Goal: Information Seeking & Learning: Learn about a topic

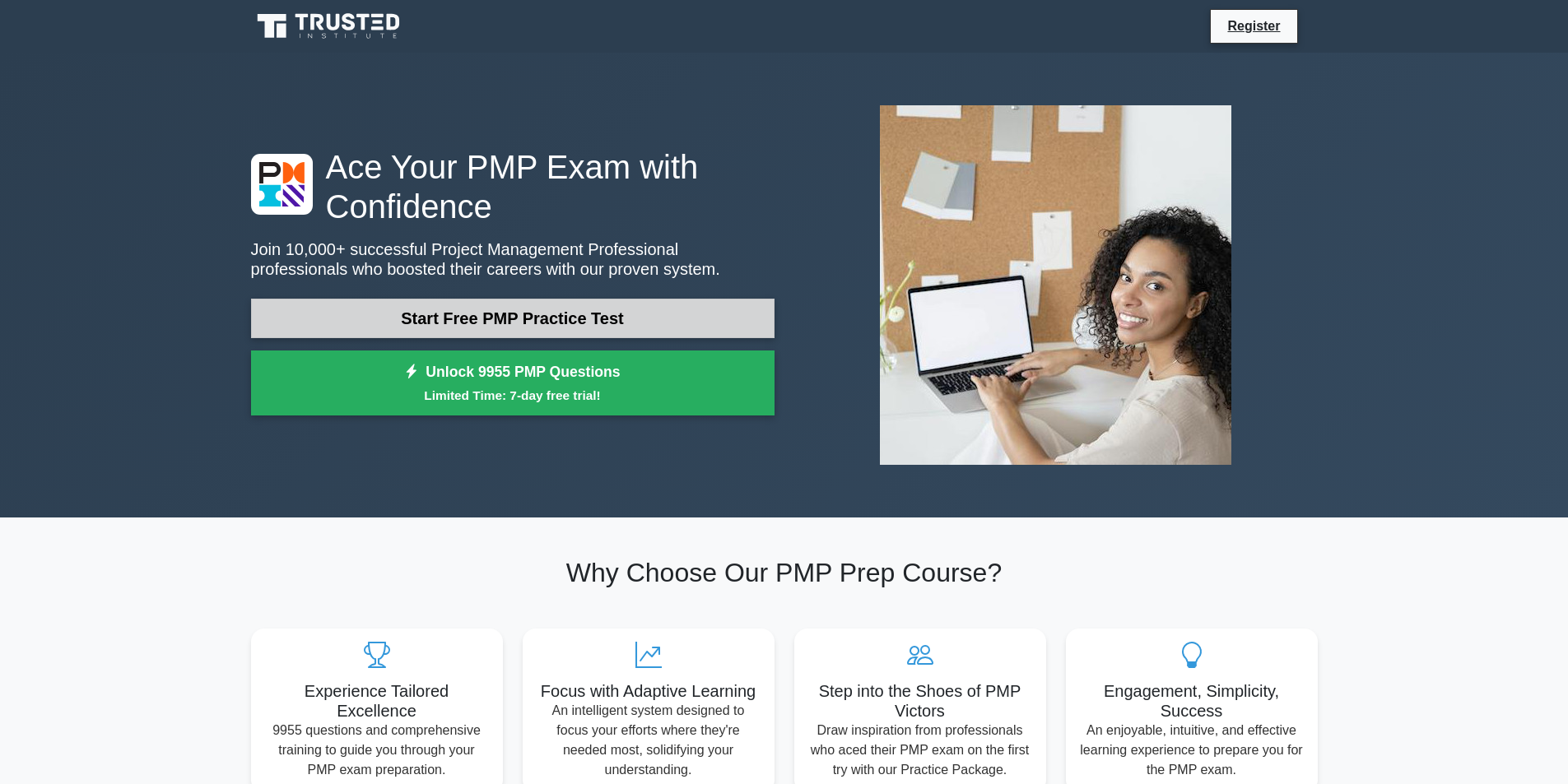
click at [542, 322] on link "Start Free PMP Practice Test" at bounding box center [513, 318] width 524 height 40
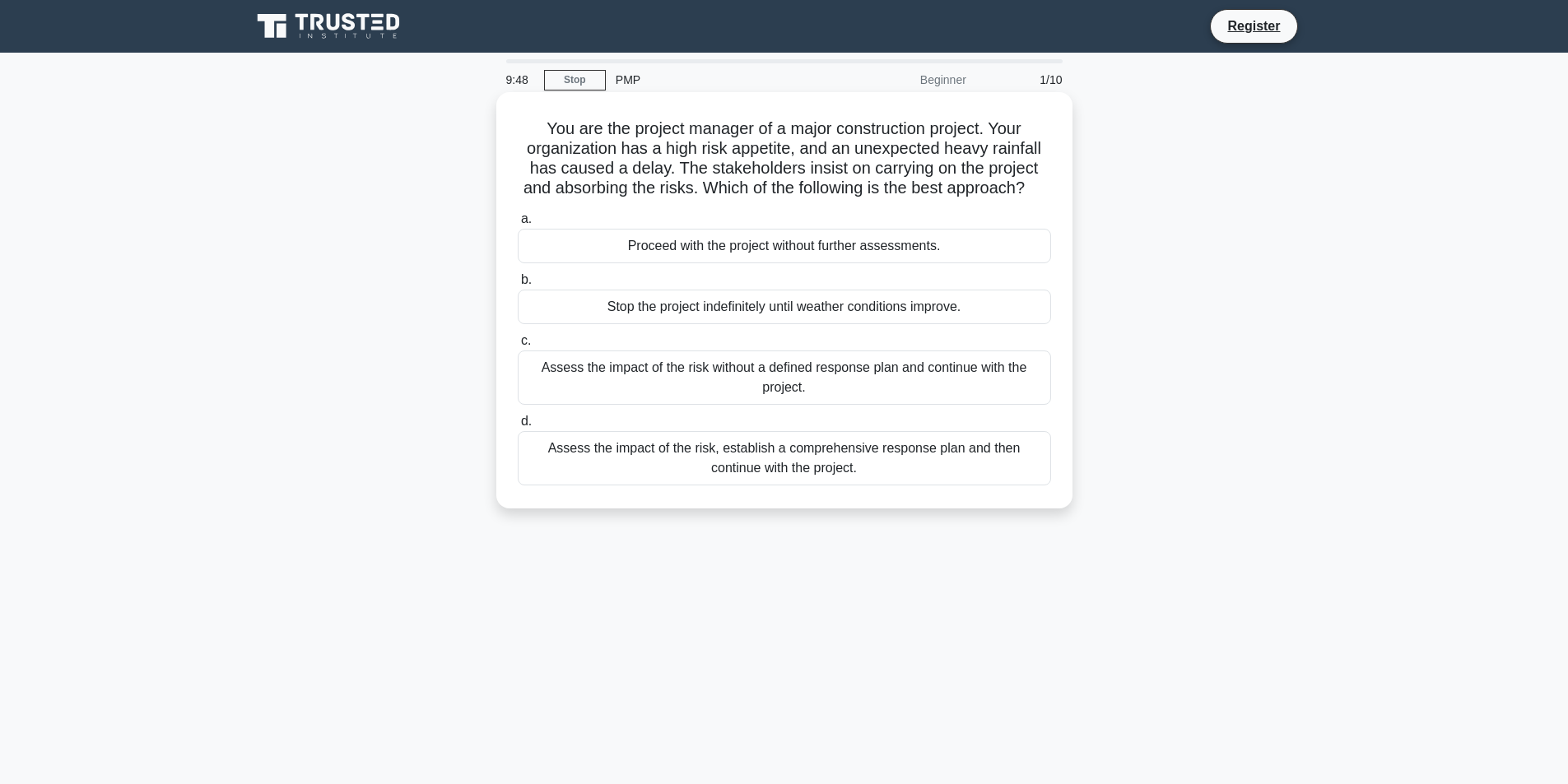
drag, startPoint x: 540, startPoint y: 126, endPoint x: 1041, endPoint y: 520, distance: 637.4
click at [1040, 501] on div "You are the project manager of a major construction project. Your organization …" at bounding box center [784, 300] width 563 height 403
copy div "You are the project manager of a major construction project. Your organization …"
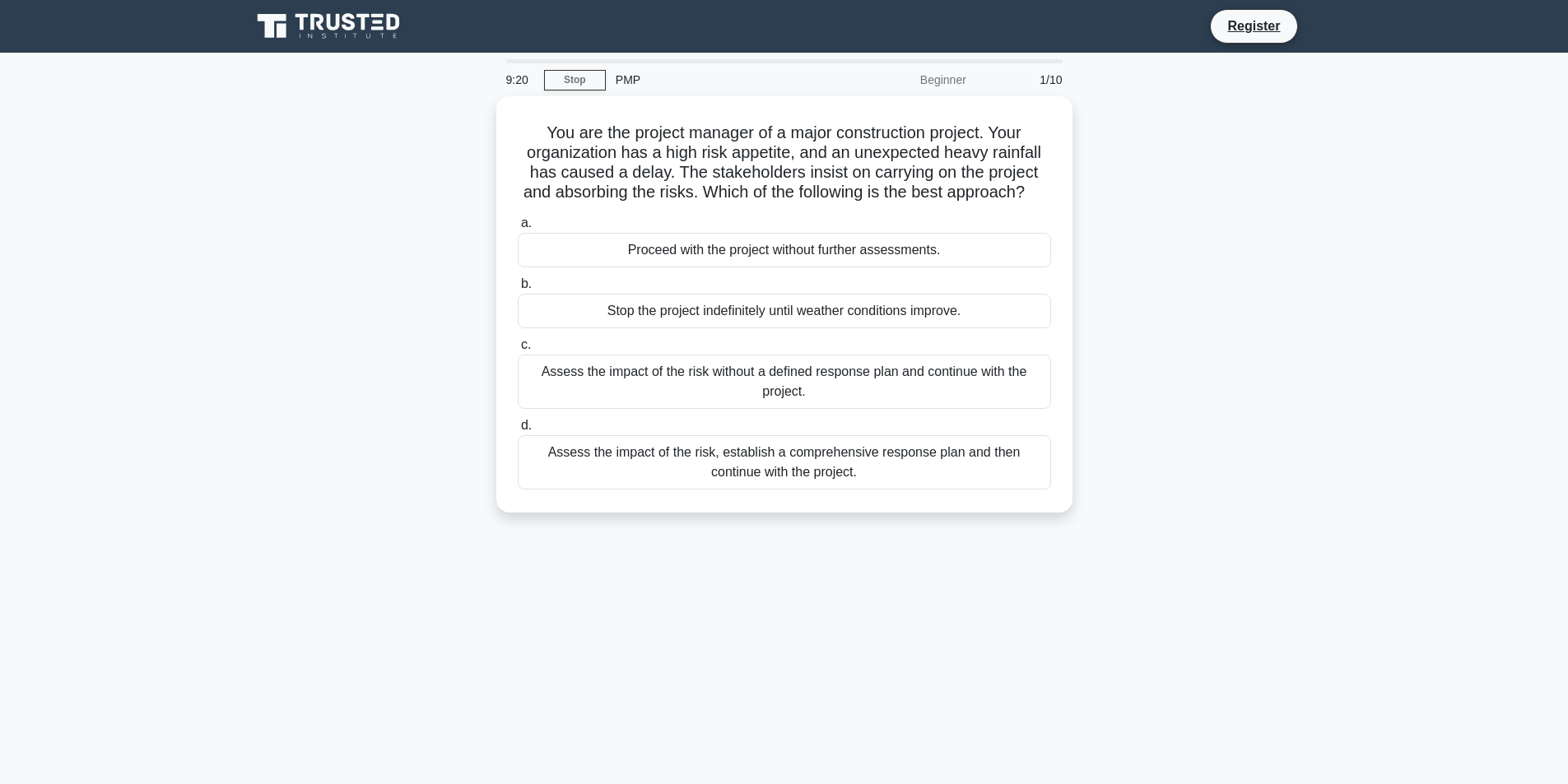
drag, startPoint x: 632, startPoint y: 560, endPoint x: 638, endPoint y: 552, distance: 10.0
click at [632, 560] on div "9:20 Stop PMP Beginner 1/10 You are the project manager of a major construction…" at bounding box center [784, 471] width 1087 height 823
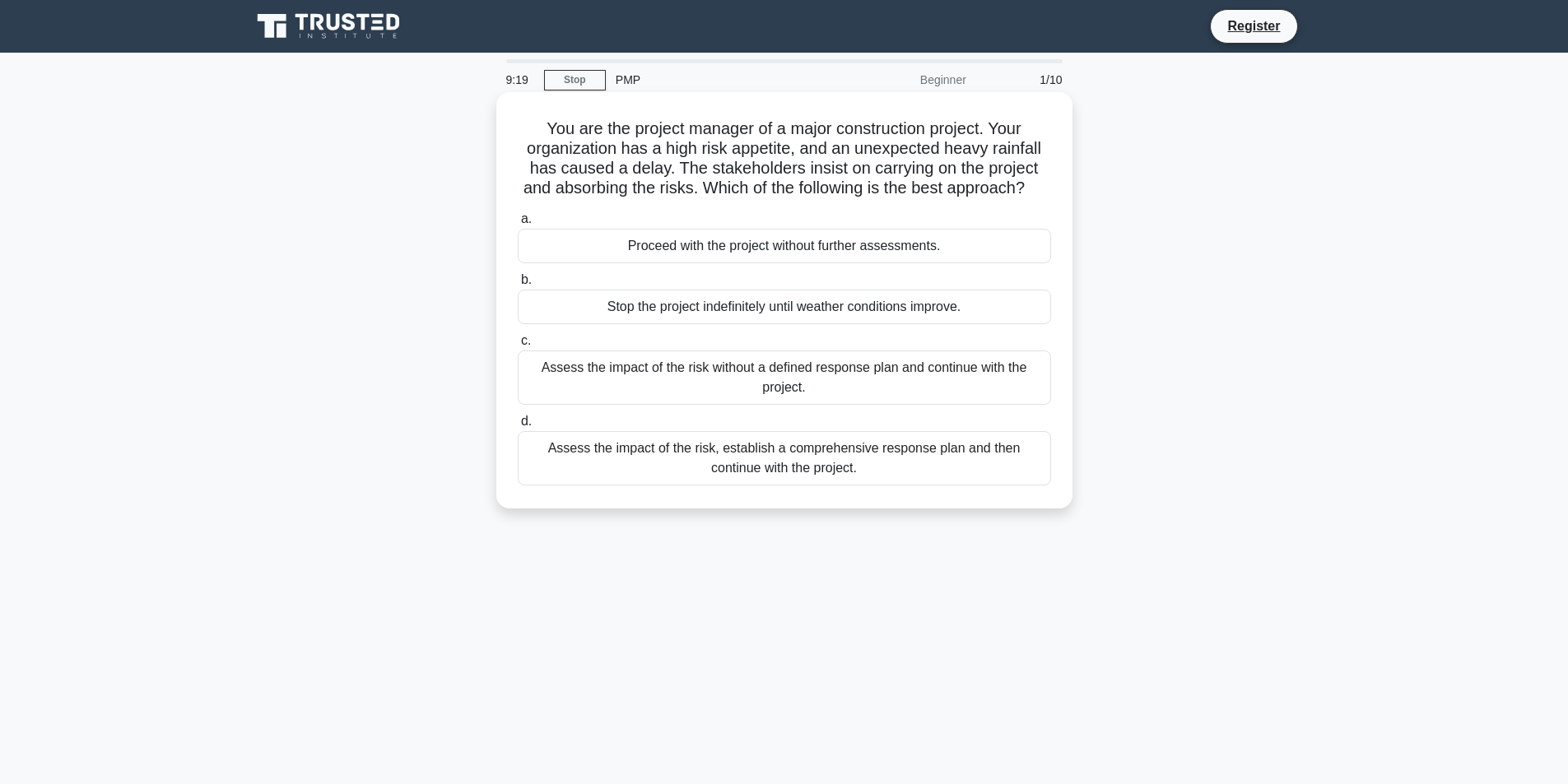
click at [646, 470] on div "Assess the impact of the risk, establish a comprehensive response plan and then…" at bounding box center [784, 458] width 533 height 54
click at [518, 427] on input "d. Assess the impact of the risk, establish a comprehensive response plan and t…" at bounding box center [518, 422] width 0 height 11
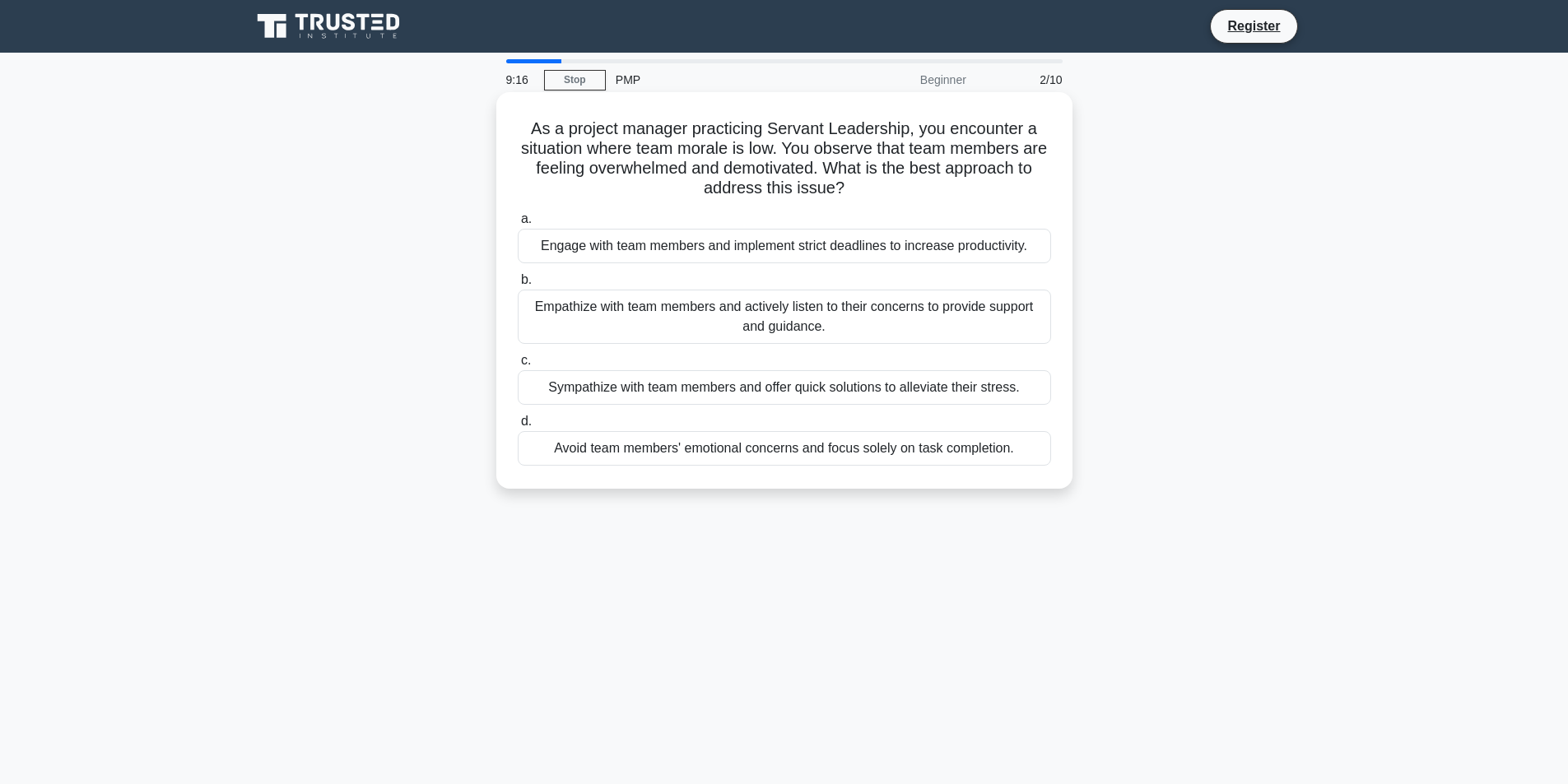
drag, startPoint x: 526, startPoint y: 119, endPoint x: 1059, endPoint y: 484, distance: 646.0
click at [1059, 484] on div "As a project manager practicing Servant Leadership, you encounter a situation w…" at bounding box center [784, 290] width 576 height 396
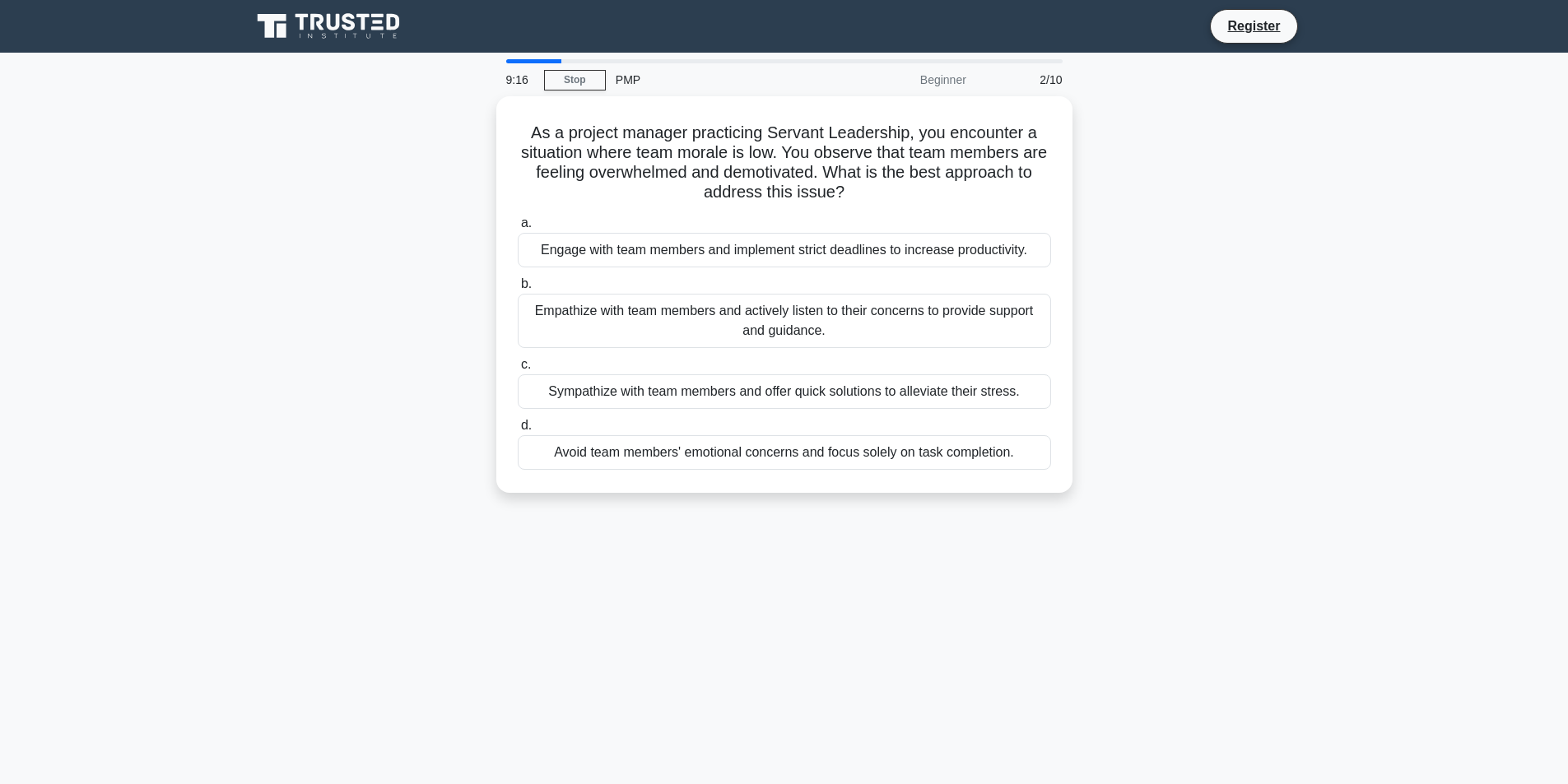
copy div "As a project manager practicing Servant Leadership, you encounter a situation w…"
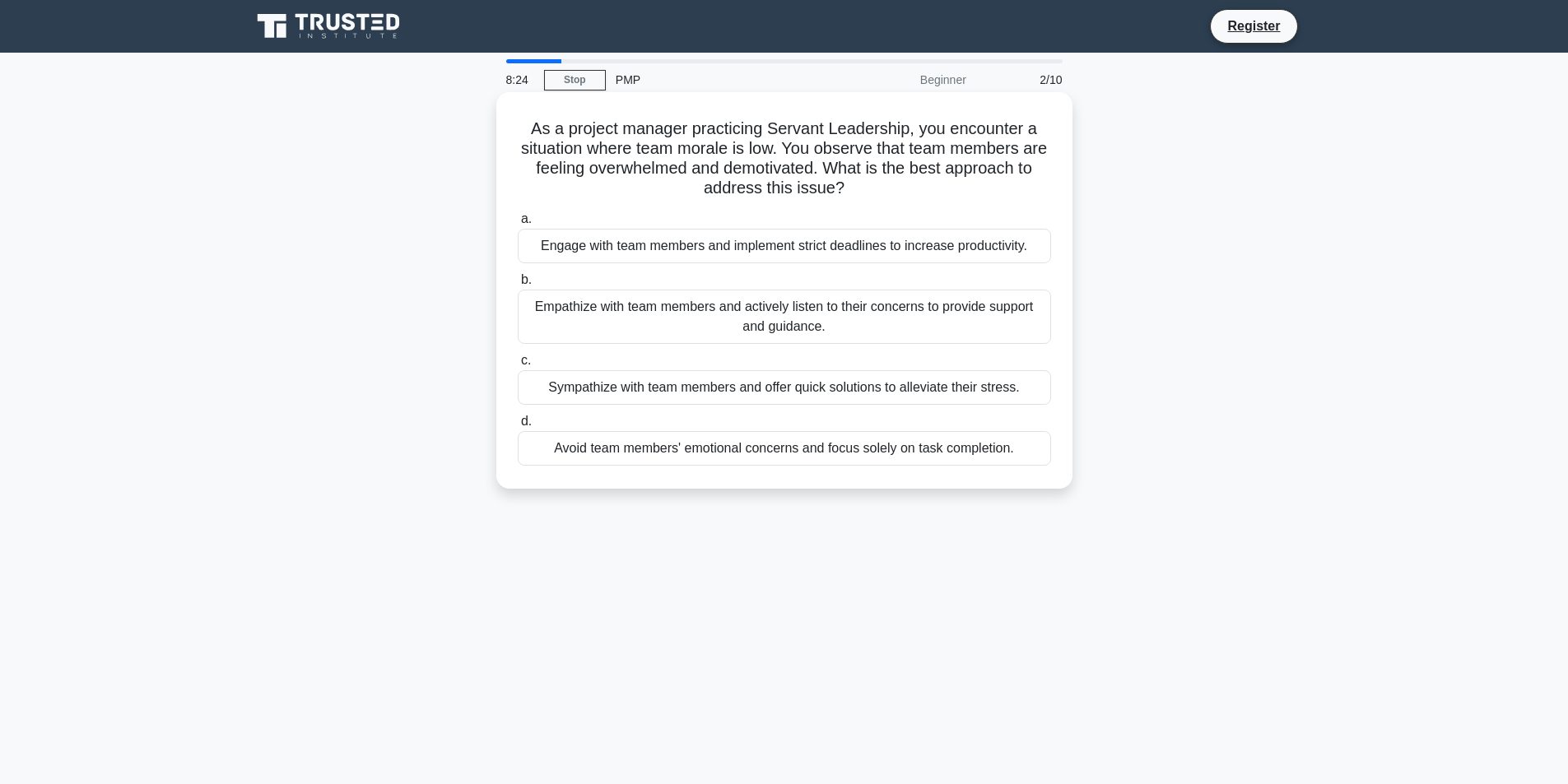
click at [716, 389] on div "Sympathize with team members and offer quick solutions to alleviate their stres…" at bounding box center [784, 387] width 533 height 35
click at [518, 366] on input "c. Sympathize with team members and offer quick solutions to alleviate their st…" at bounding box center [518, 361] width 0 height 11
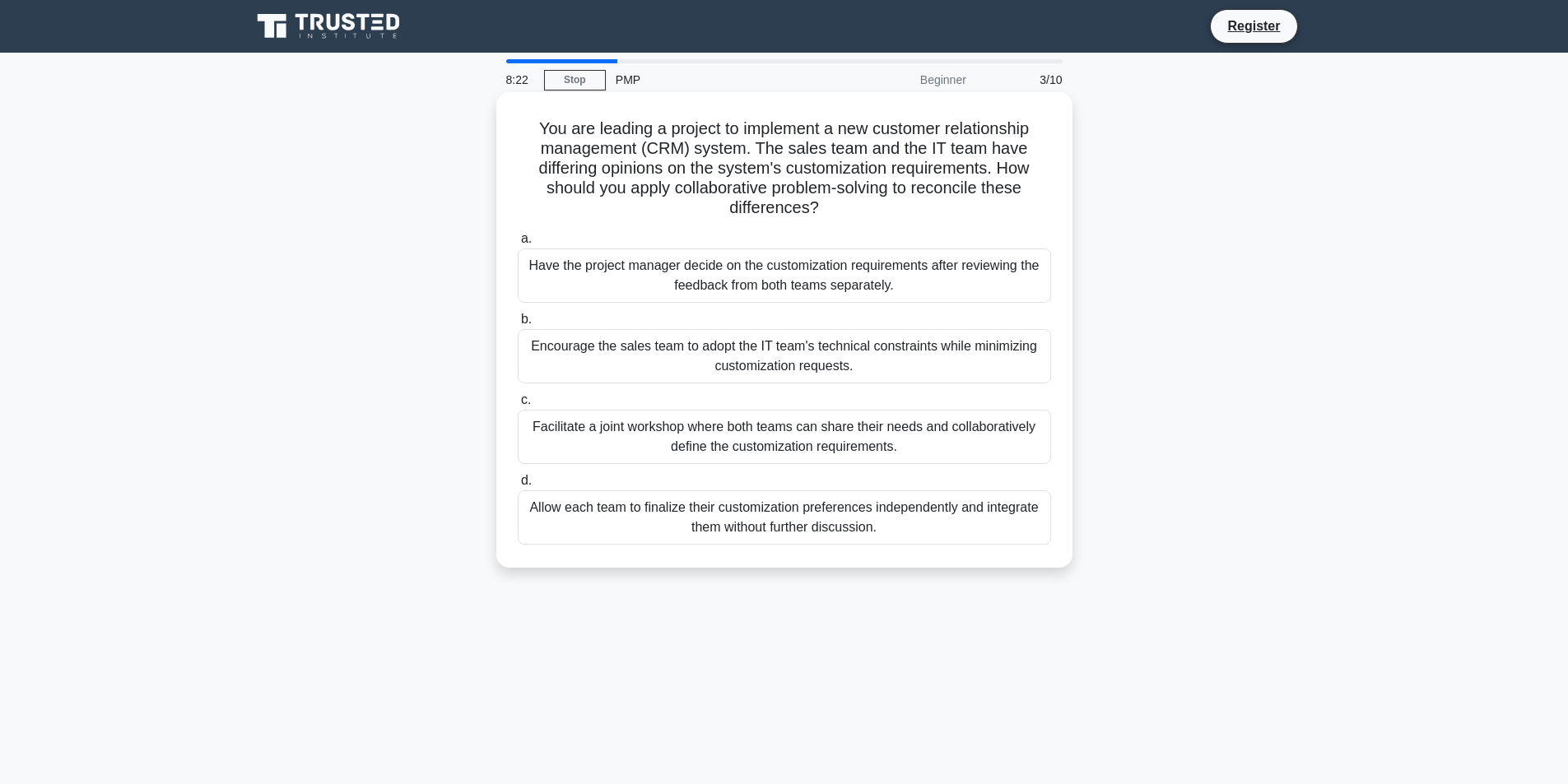
drag, startPoint x: 563, startPoint y: 135, endPoint x: 962, endPoint y: 551, distance: 576.4
click at [962, 551] on div "You are leading a project to implement a new customer relationship management (…" at bounding box center [784, 329] width 563 height 462
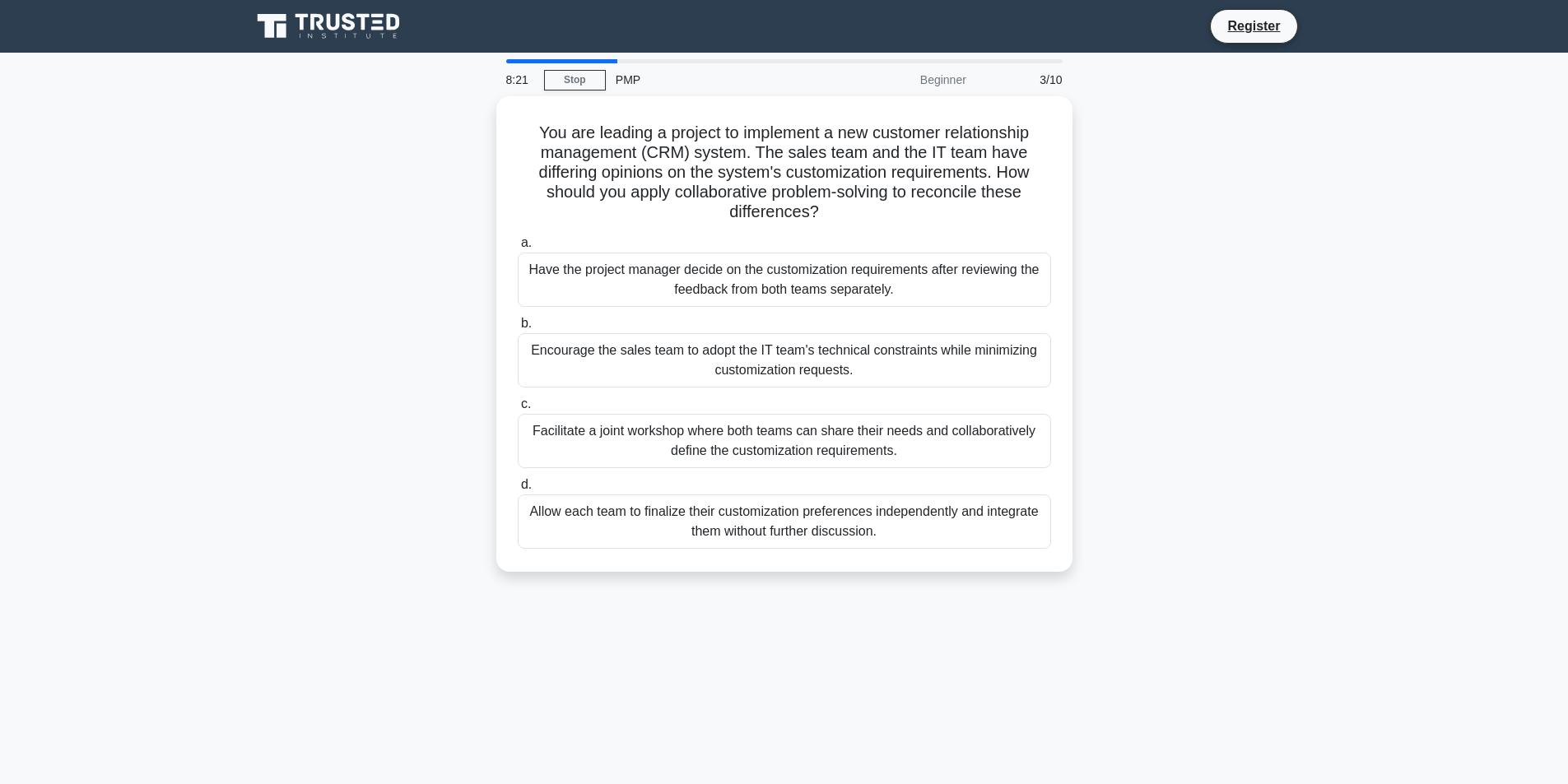
copy div "You are leading a project to implement a new customer relationship management (…"
drag, startPoint x: 335, startPoint y: 325, endPoint x: 341, endPoint y: 301, distance: 24.7
click at [335, 325] on div "You are leading a project to implement a new customer relationship management (…" at bounding box center [784, 344] width 1087 height 496
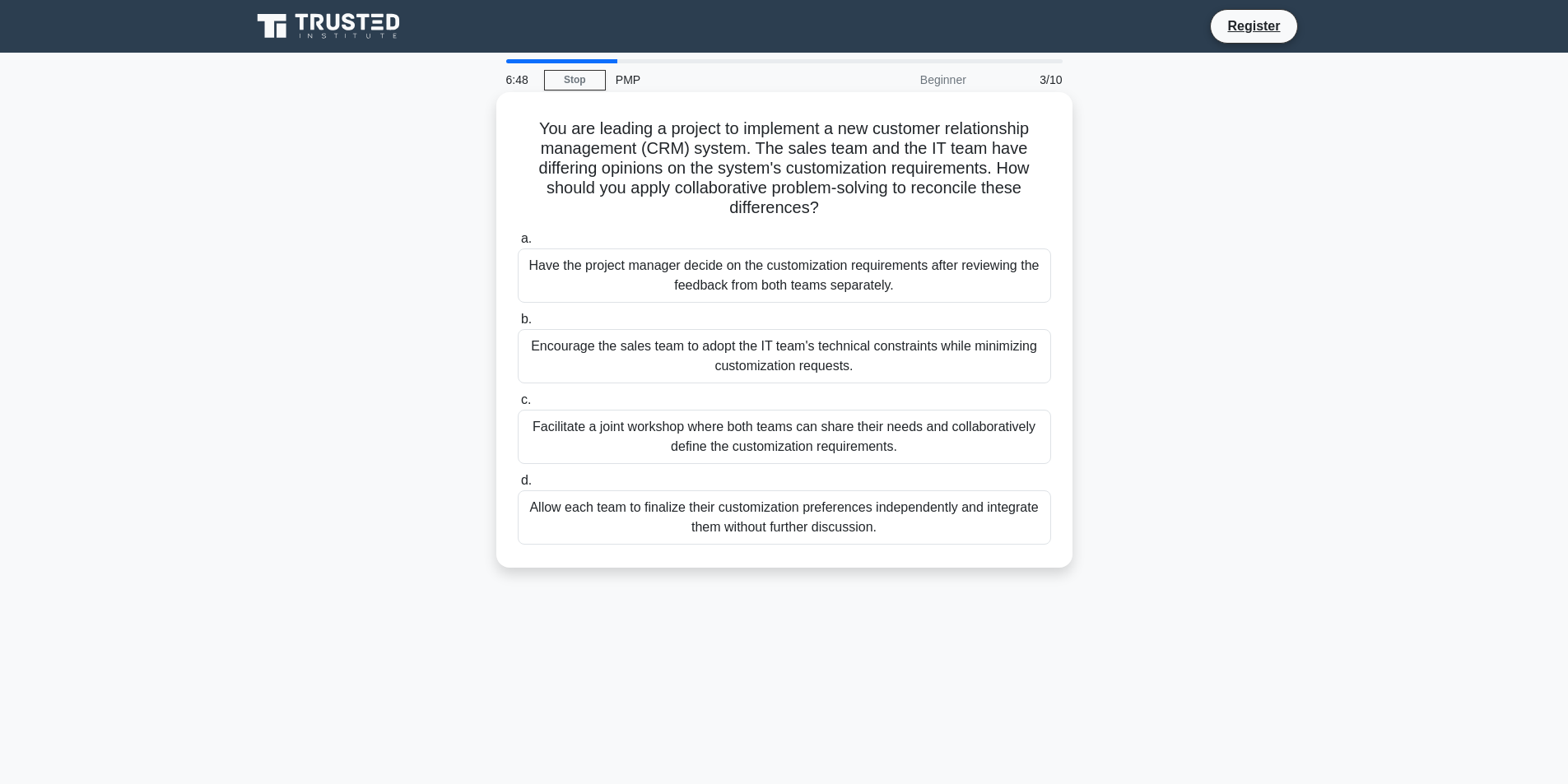
click at [566, 263] on div "Have the project manager decide on the customization requirements after reviewi…" at bounding box center [784, 276] width 533 height 54
click at [518, 244] on input "a. Have the project manager decide on the customization requirements after revi…" at bounding box center [518, 238] width 0 height 11
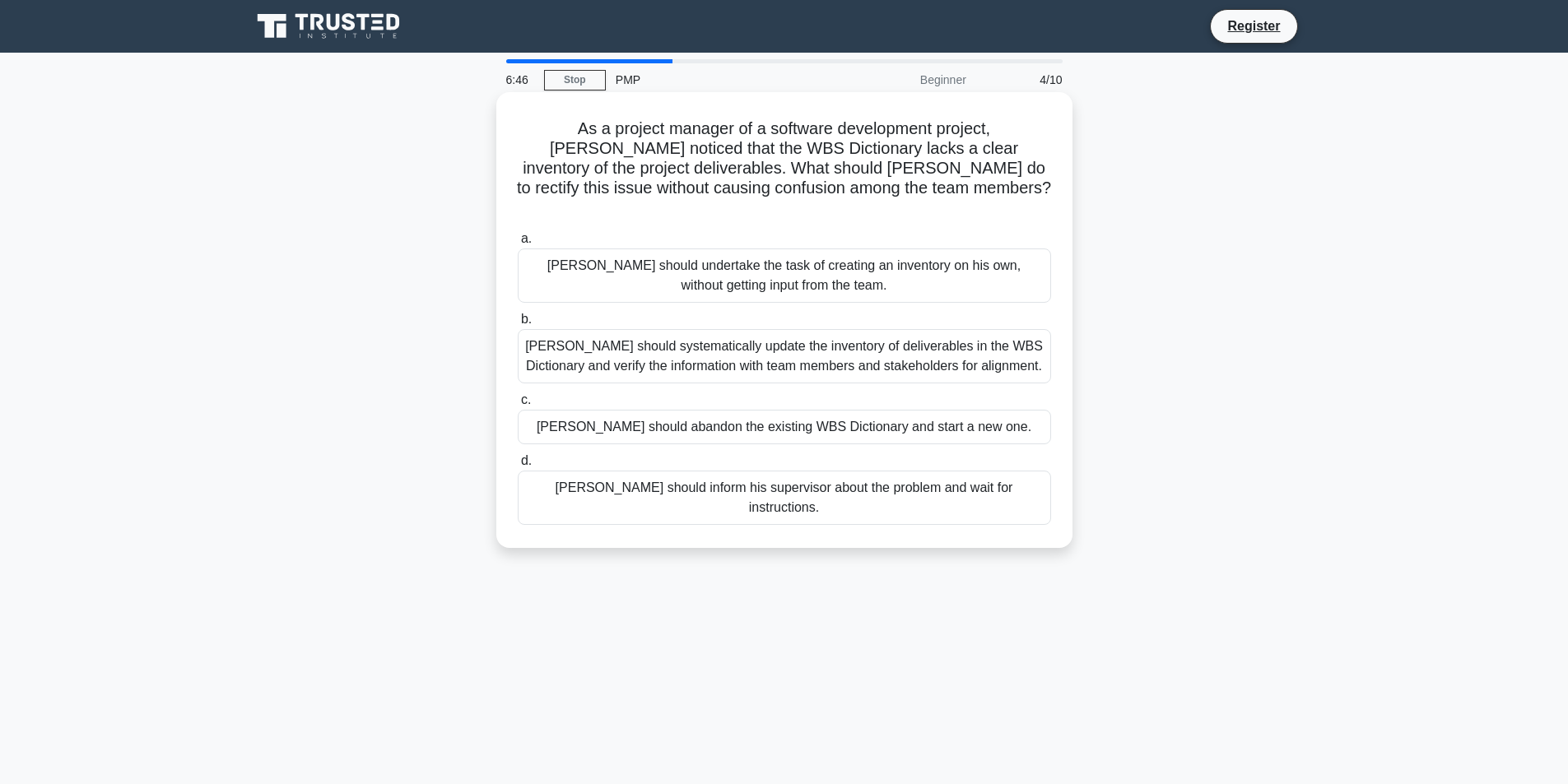
drag, startPoint x: 520, startPoint y: 124, endPoint x: 1037, endPoint y: 479, distance: 627.1
click at [1037, 479] on div "As a project manager of a software development project, David noticed that the …" at bounding box center [784, 320] width 563 height 443
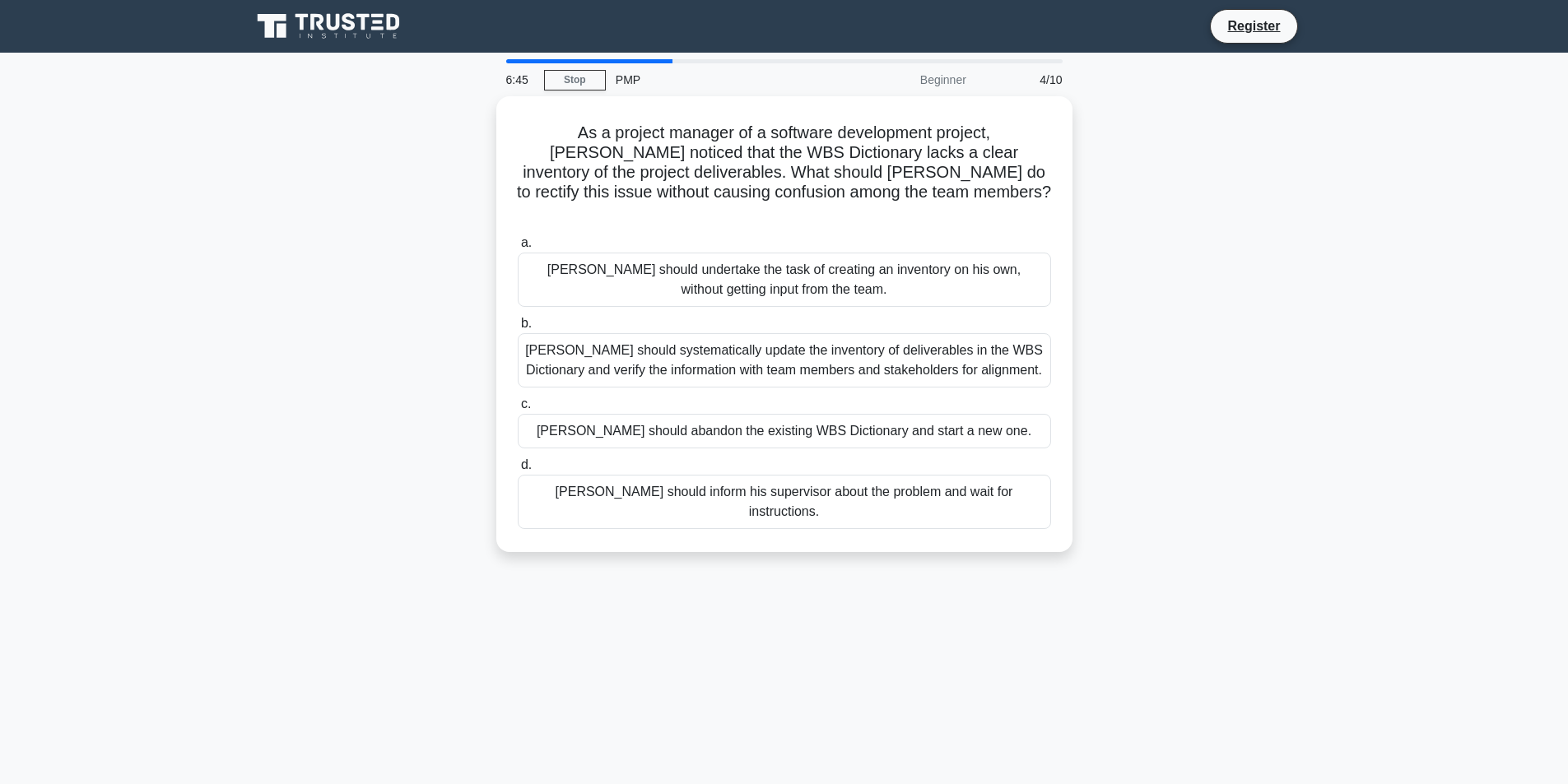
copy div "As a project manager of a software development project, David noticed that the …"
